Goal: Task Accomplishment & Management: Manage account settings

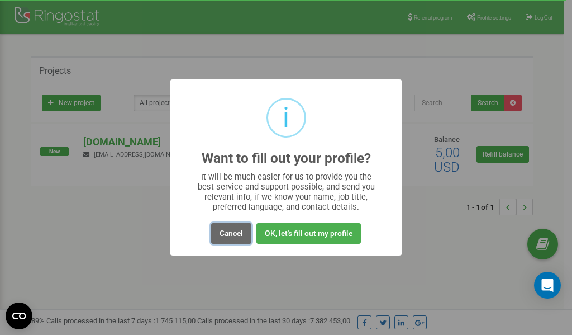
click at [227, 236] on button "Cancel" at bounding box center [231, 233] width 40 height 21
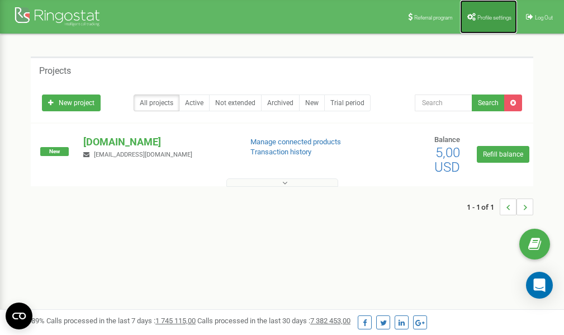
click at [489, 15] on span "Profile settings" at bounding box center [494, 18] width 34 height 6
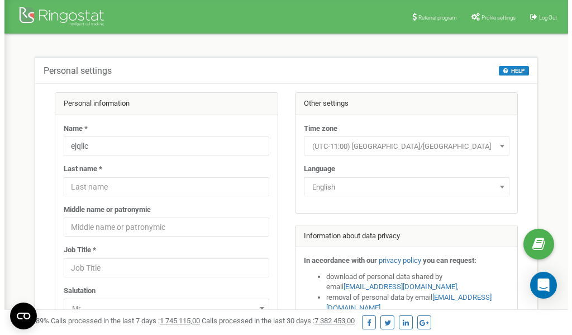
scroll to position [56, 0]
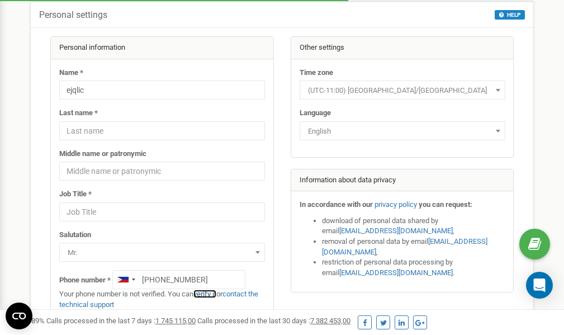
click at [216, 294] on link "verify it" at bounding box center [204, 293] width 23 height 8
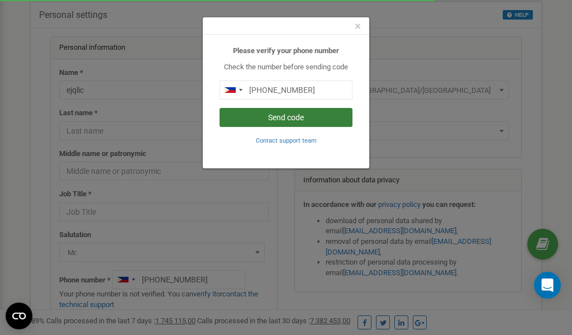
click at [275, 118] on button "Send code" at bounding box center [286, 117] width 133 height 19
